Goal: Entertainment & Leisure: Consume media (video, audio)

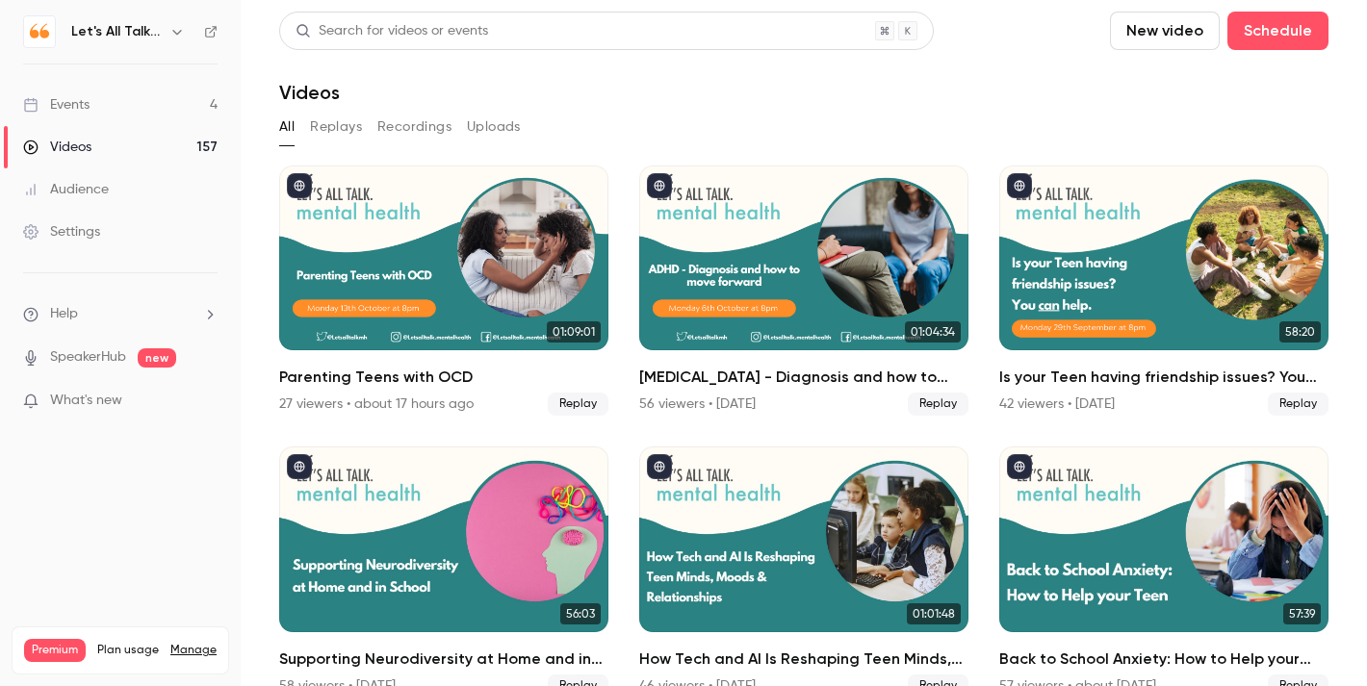
click at [75, 102] on div "Events" at bounding box center [56, 104] width 66 height 19
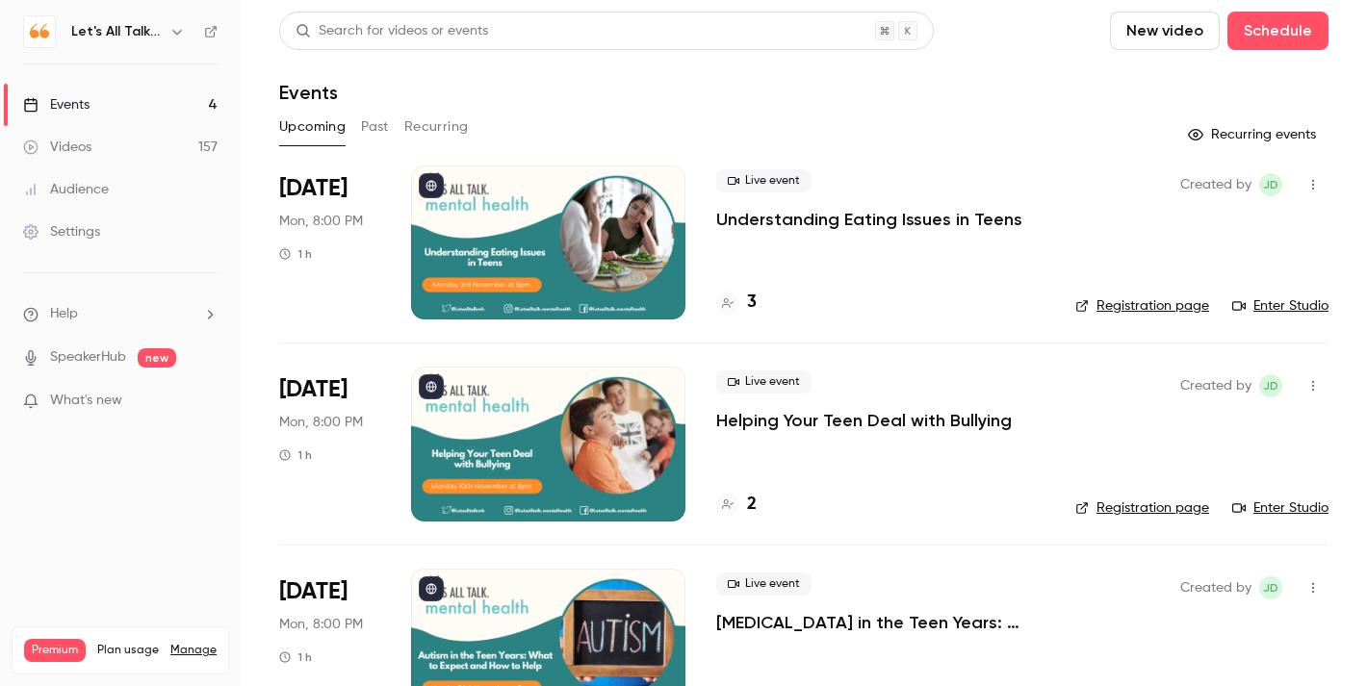
click at [90, 153] on div "Videos" at bounding box center [57, 147] width 68 height 19
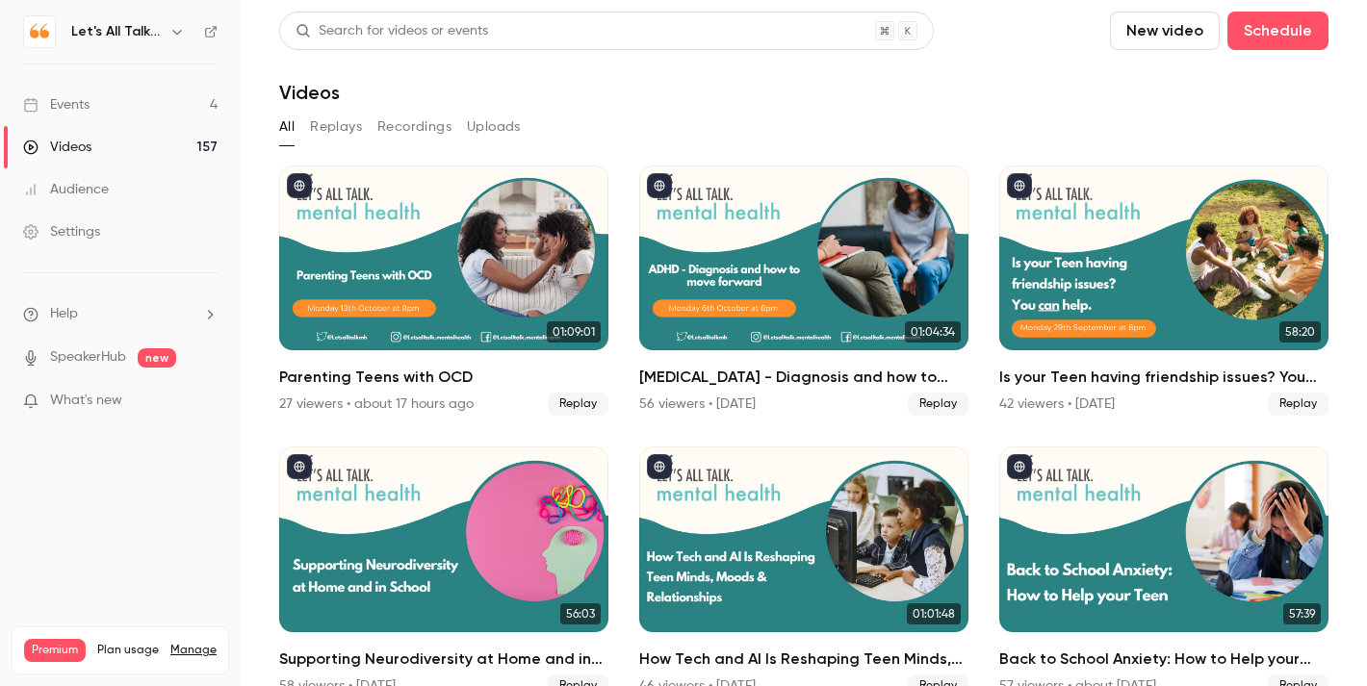
click at [102, 103] on link "Events 4" at bounding box center [120, 105] width 241 height 42
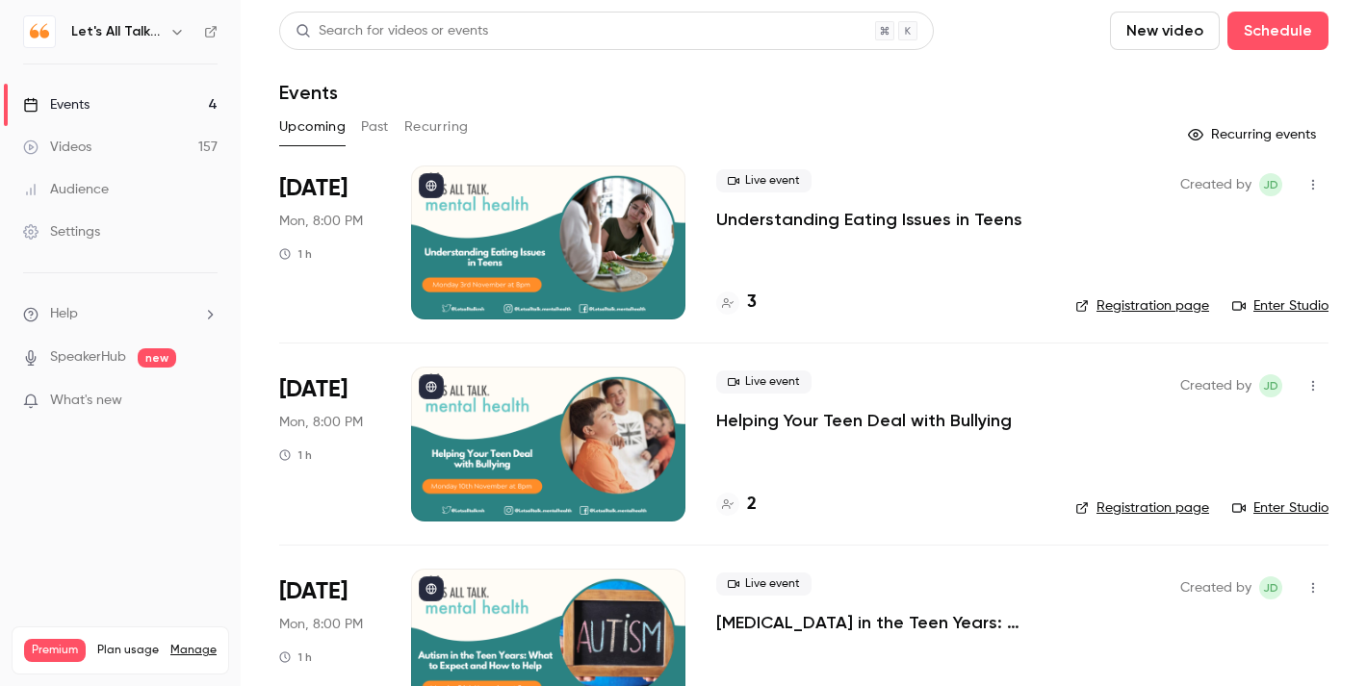
click at [97, 158] on link "Videos 157" at bounding box center [120, 147] width 241 height 42
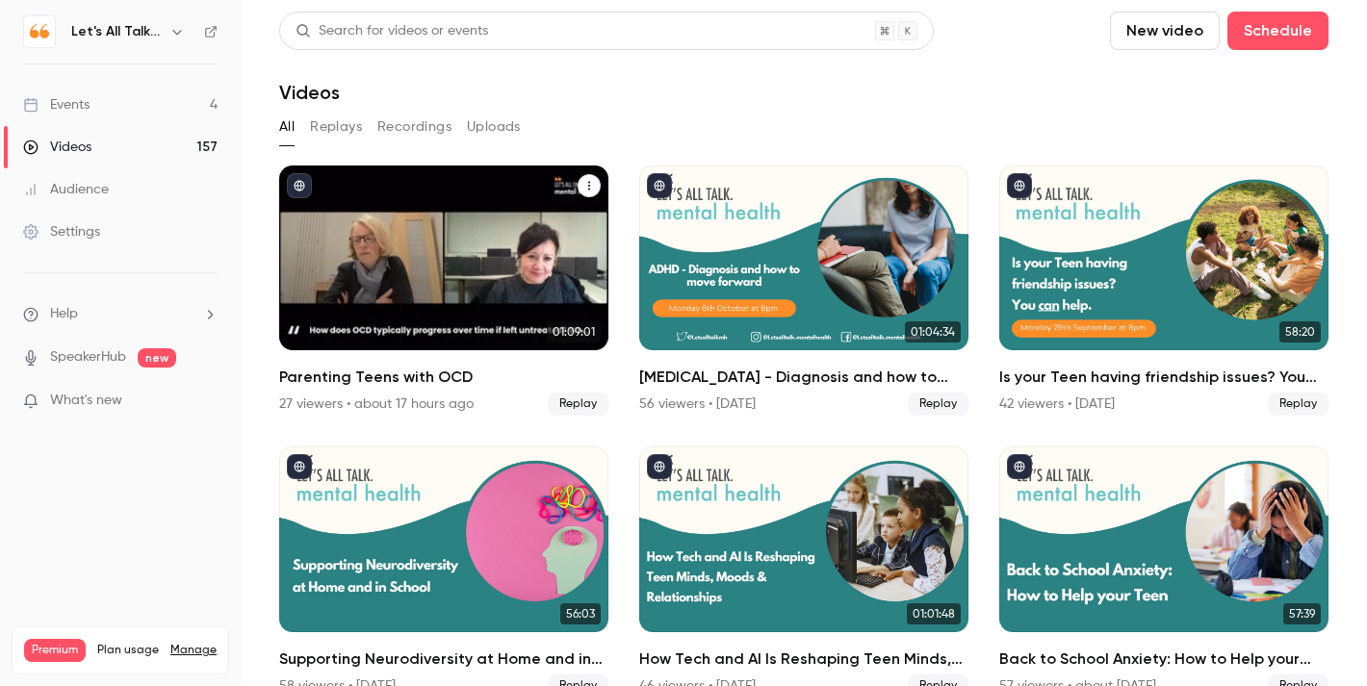
click at [498, 248] on div "Parenting Teens with OCD" at bounding box center [443, 258] width 329 height 185
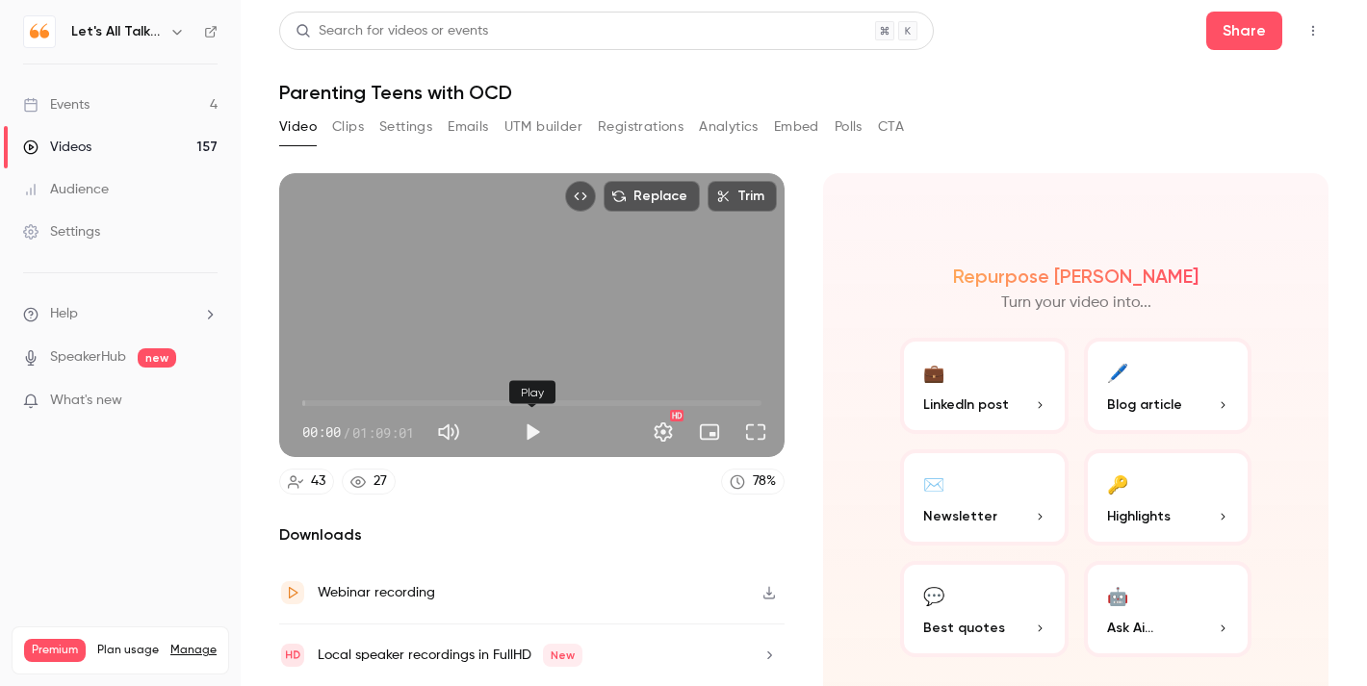
click at [529, 427] on button "Play" at bounding box center [532, 432] width 38 height 38
click at [531, 434] on button "Pause" at bounding box center [532, 432] width 38 height 38
type input "*****"
